Goal: Task Accomplishment & Management: Manage account settings

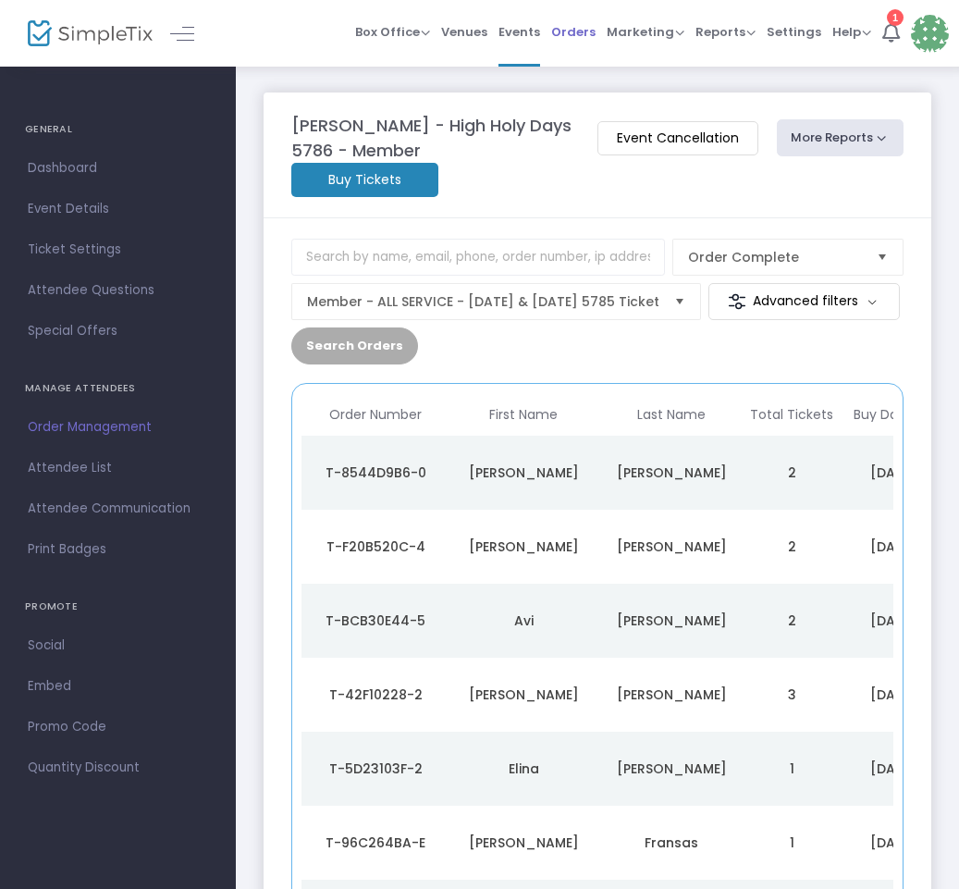
click at [567, 34] on span "Orders" at bounding box center [573, 31] width 44 height 47
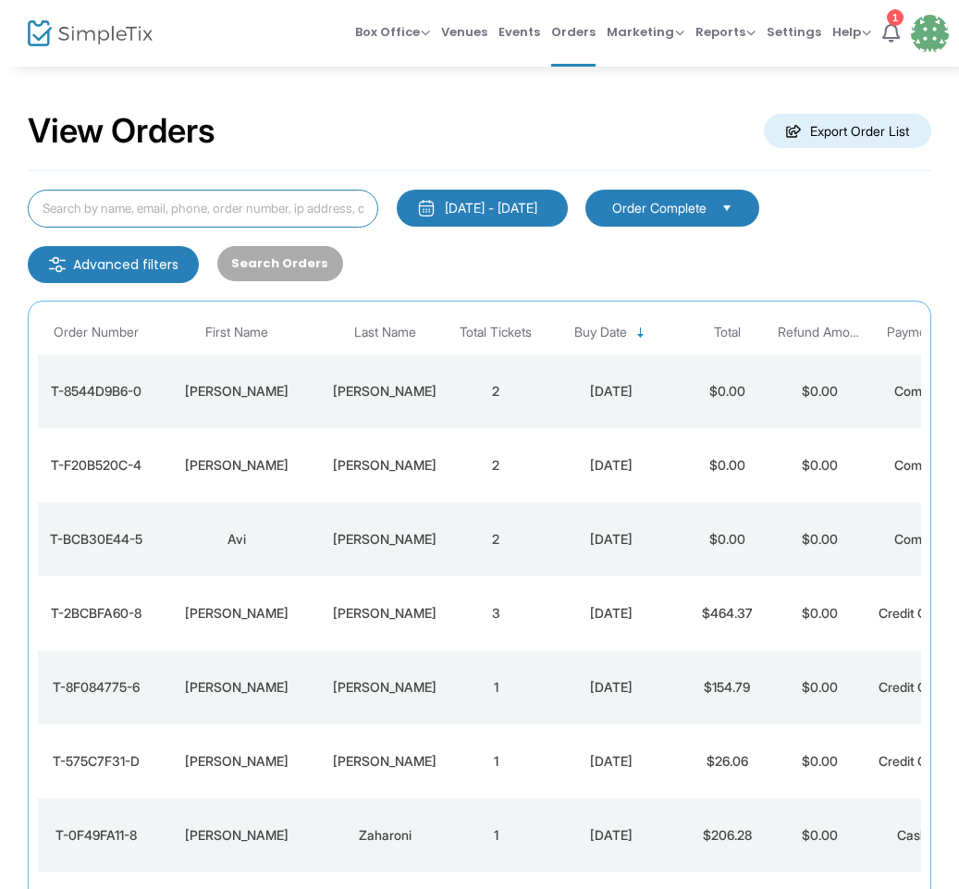
click at [293, 198] on input at bounding box center [203, 209] width 351 height 38
paste input "dberkowi22@gmail.com"
type input "dberkowi22@gmail.com"
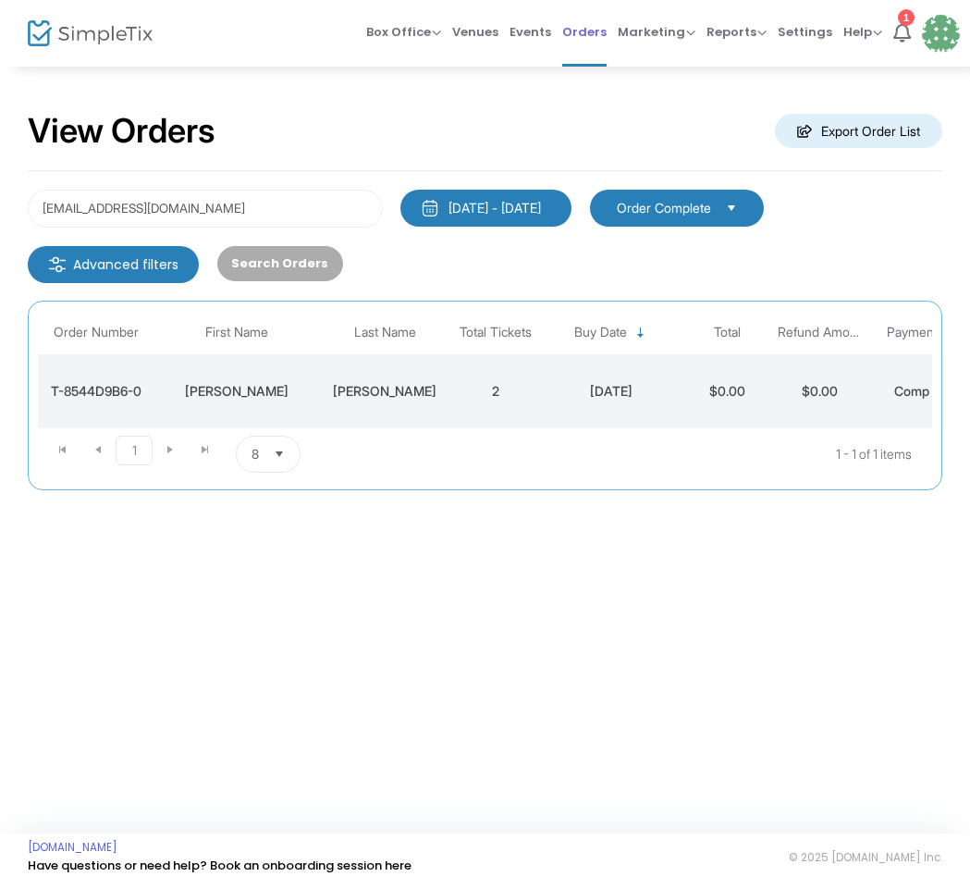
click at [605, 32] on span "Orders" at bounding box center [584, 31] width 44 height 47
click at [574, 26] on span "Orders" at bounding box center [584, 31] width 44 height 47
click at [418, 22] on span "Box Office Sell Tickets Bookings Sell Season Pass" at bounding box center [403, 31] width 75 height 47
click at [528, 107] on div "View Orders Export Order List" at bounding box center [485, 131] width 915 height 79
click at [602, 27] on span "Orders" at bounding box center [584, 31] width 44 height 47
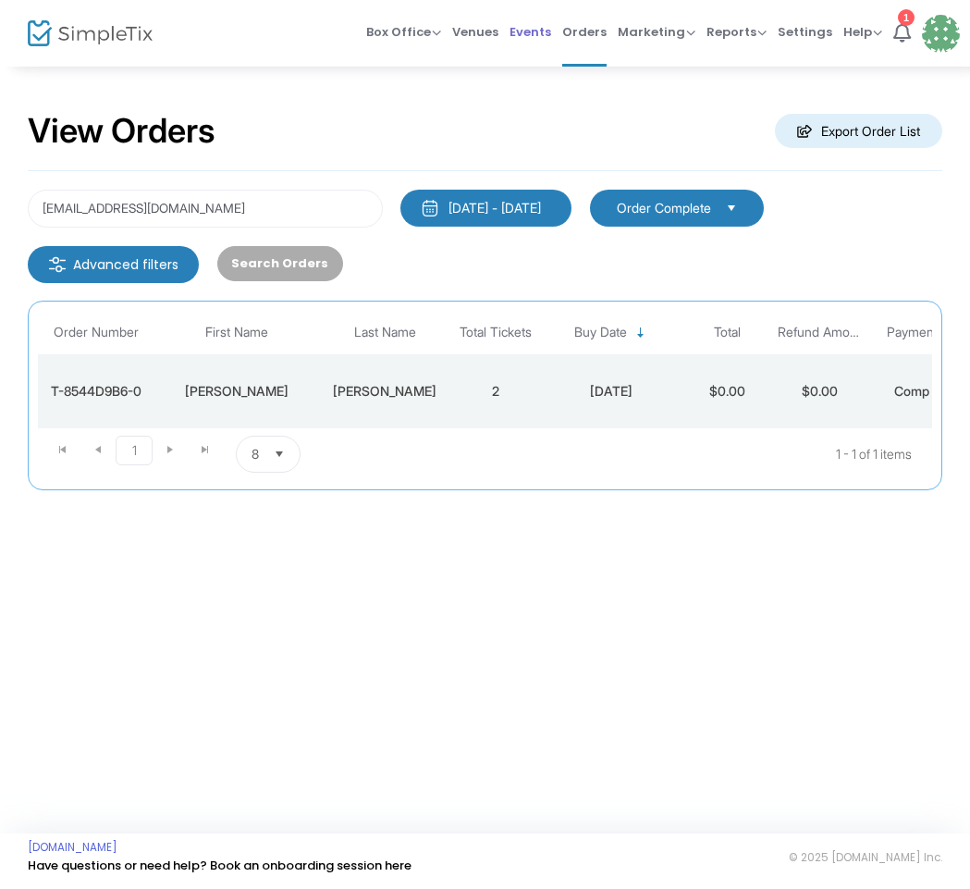
click at [545, 39] on span "Events" at bounding box center [531, 31] width 42 height 47
